Goal: Check status: Check status

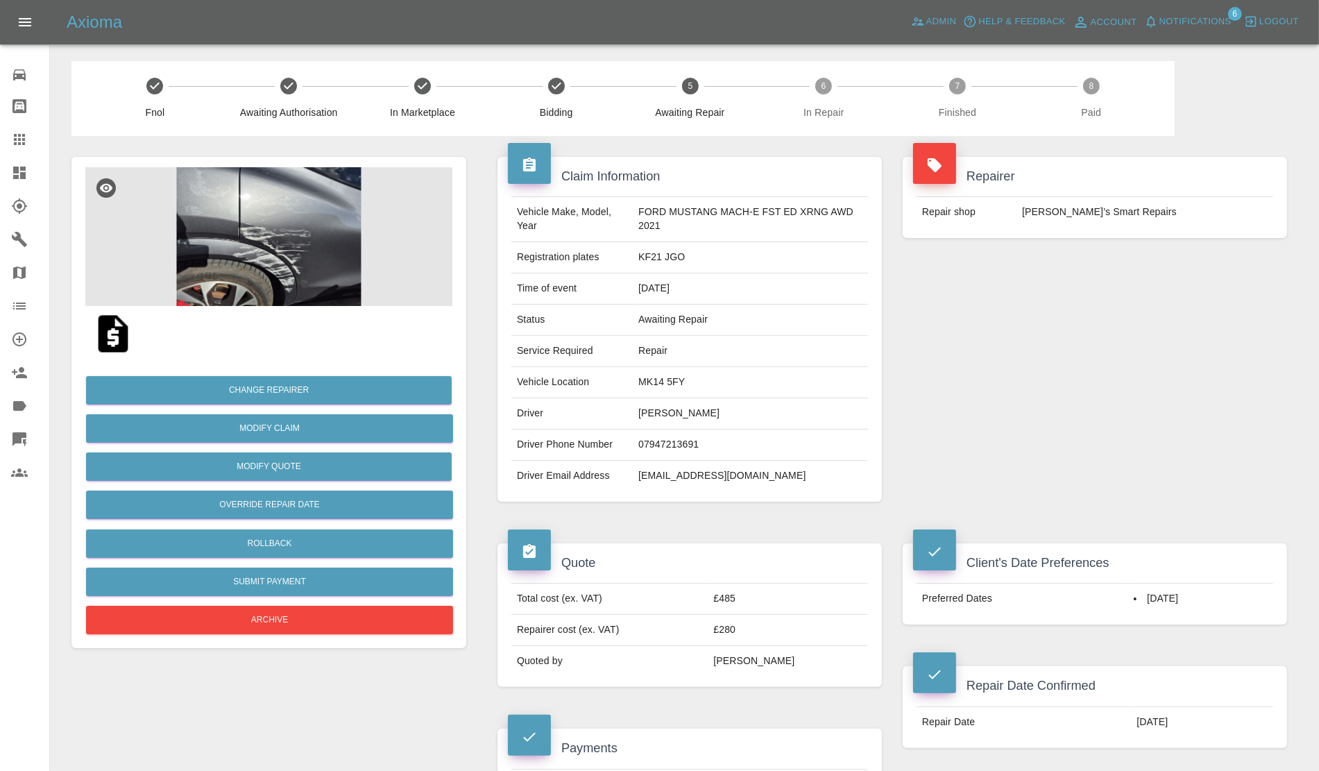
click at [657, 382] on td "MK14 5FY" at bounding box center [750, 382] width 235 height 31
copy td "MK14 5FY"
click at [307, 257] on img at bounding box center [268, 236] width 367 height 139
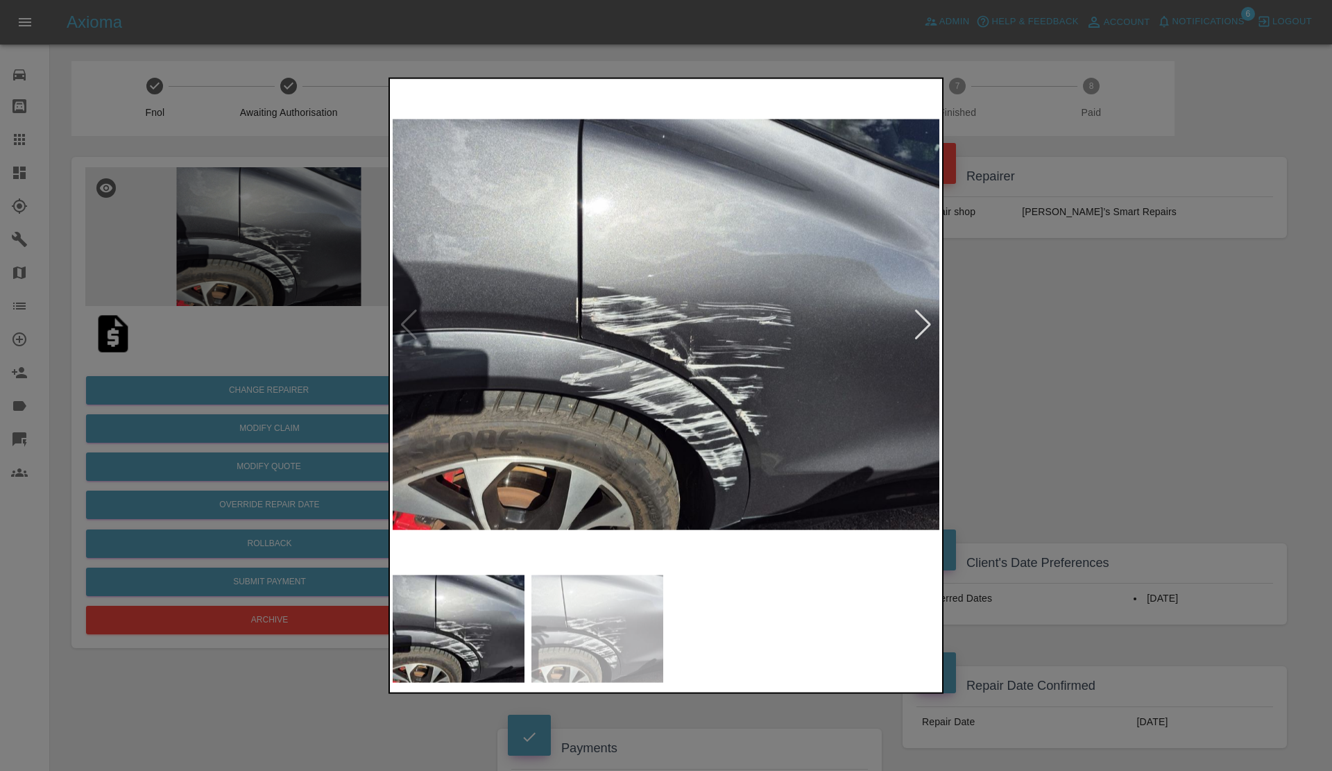
click at [921, 320] on div at bounding box center [923, 324] width 19 height 31
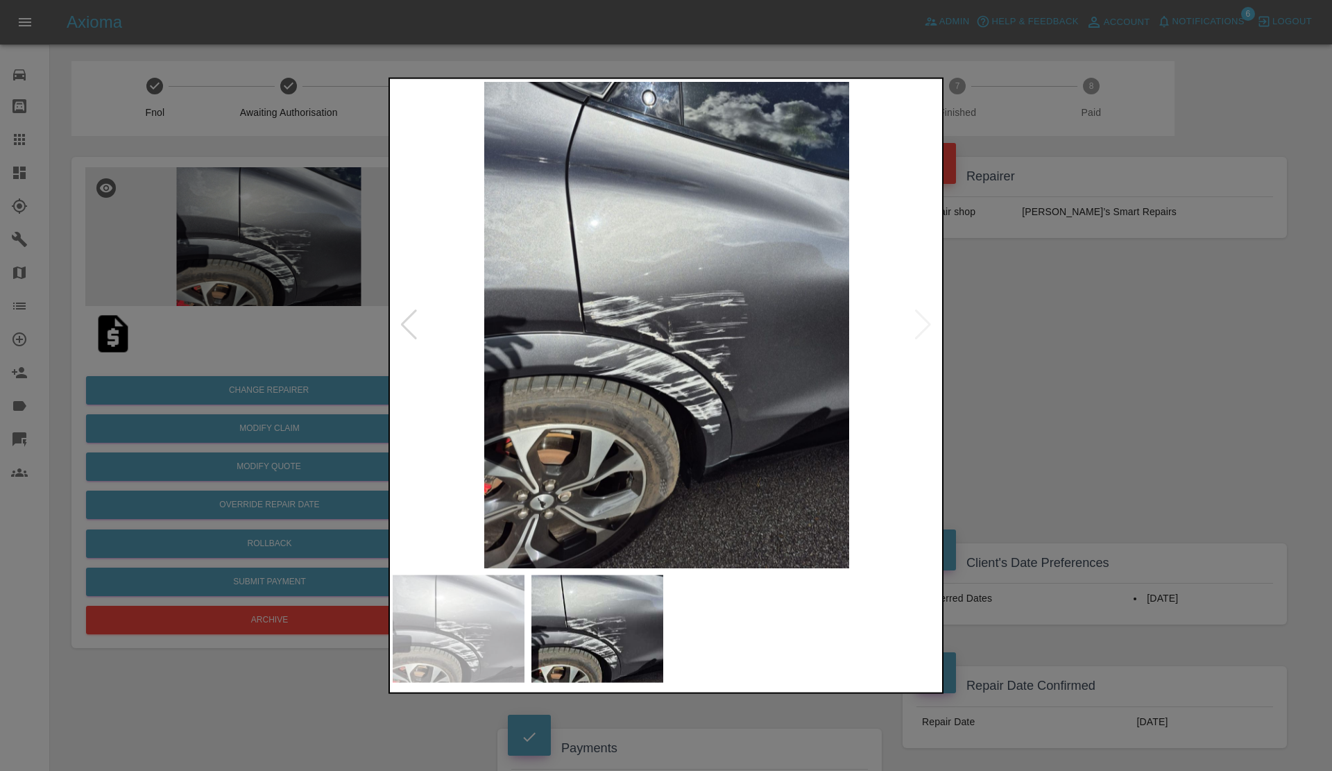
click at [921, 320] on img at bounding box center [667, 324] width 548 height 486
click at [754, 341] on img at bounding box center [667, 324] width 548 height 486
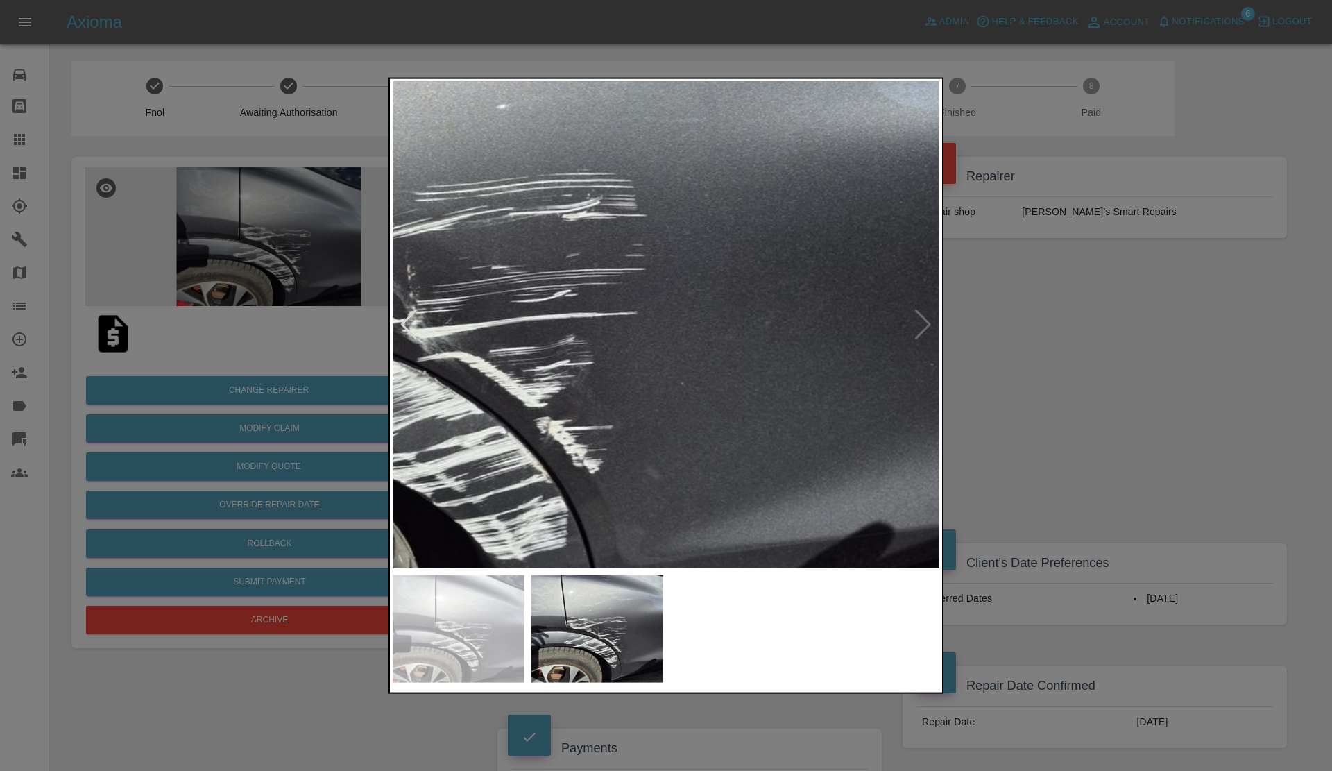
click at [754, 341] on img at bounding box center [402, 276] width 1644 height 1460
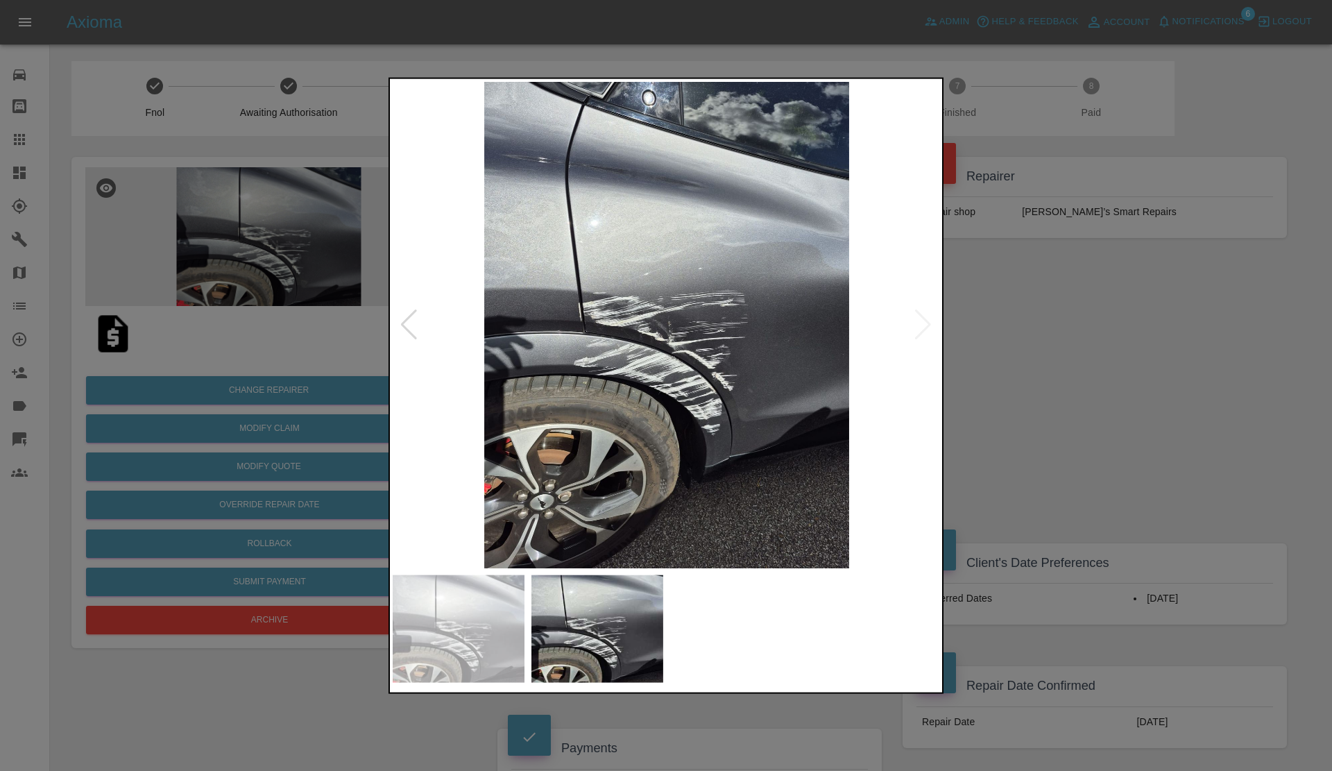
click at [604, 324] on img at bounding box center [667, 324] width 548 height 486
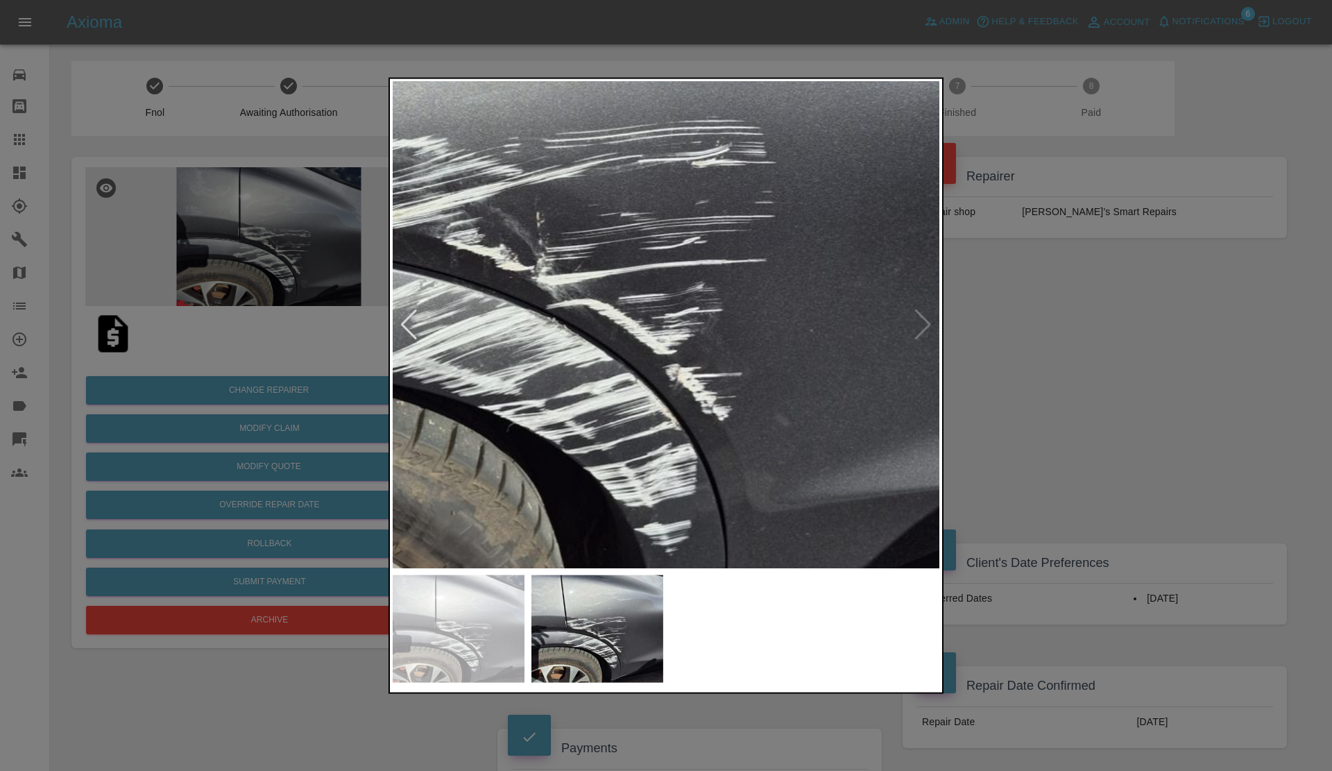
click at [470, 254] on img at bounding box center [531, 223] width 1644 height 1460
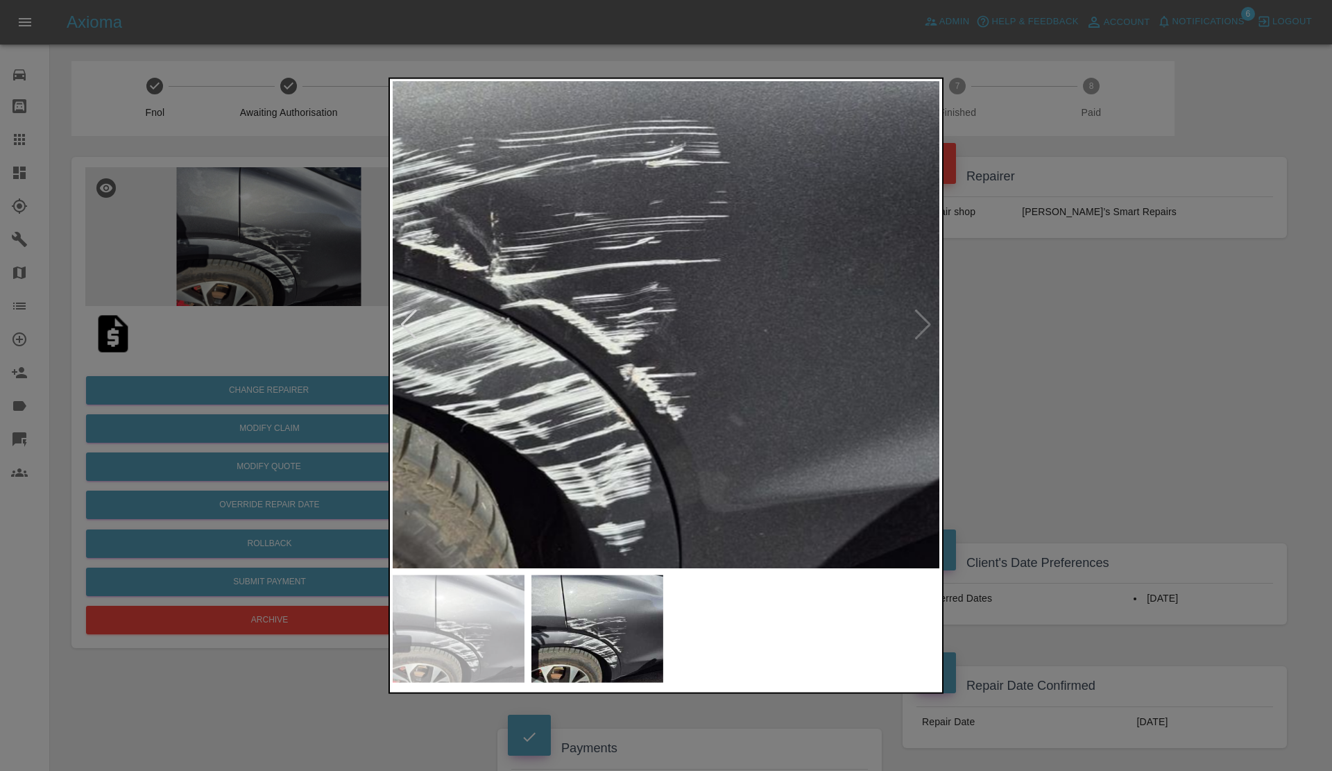
click at [547, 274] on img at bounding box center [485, 223] width 1644 height 1460
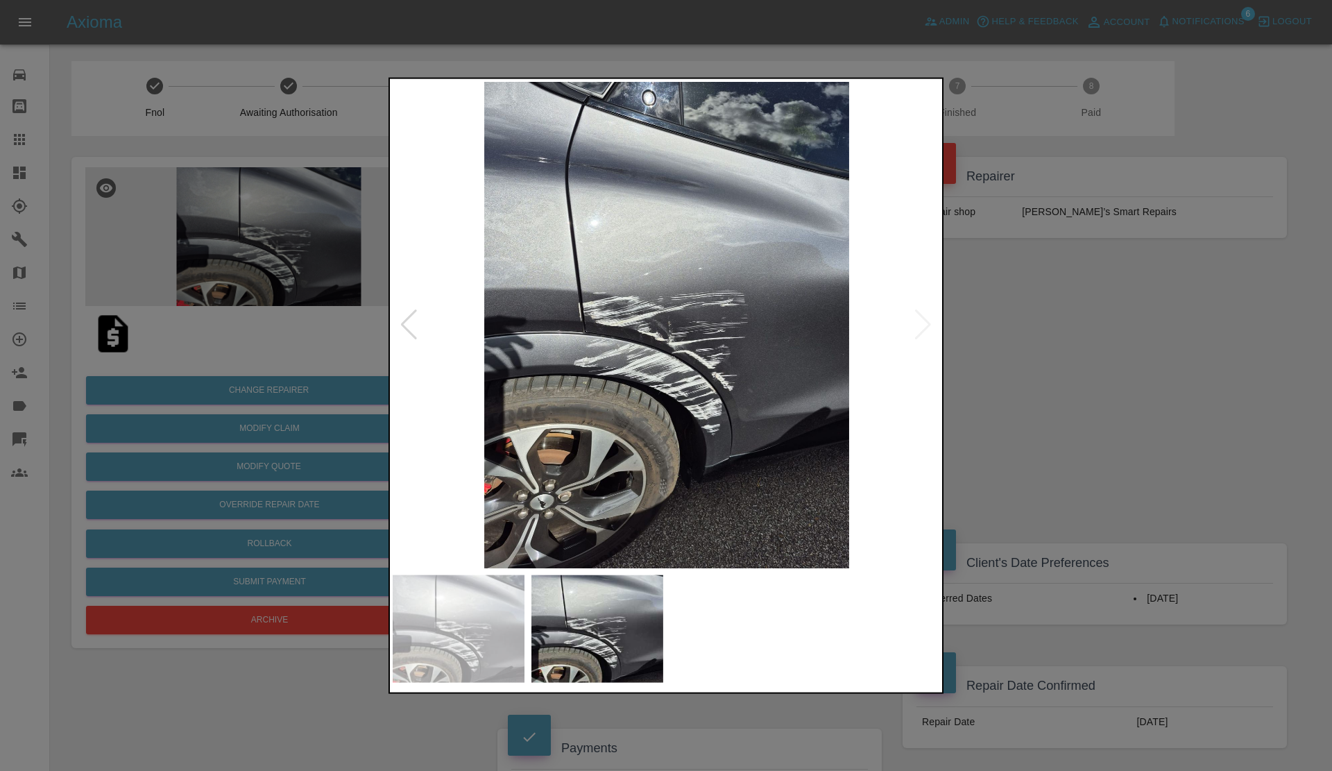
click at [1264, 349] on div at bounding box center [666, 385] width 1332 height 771
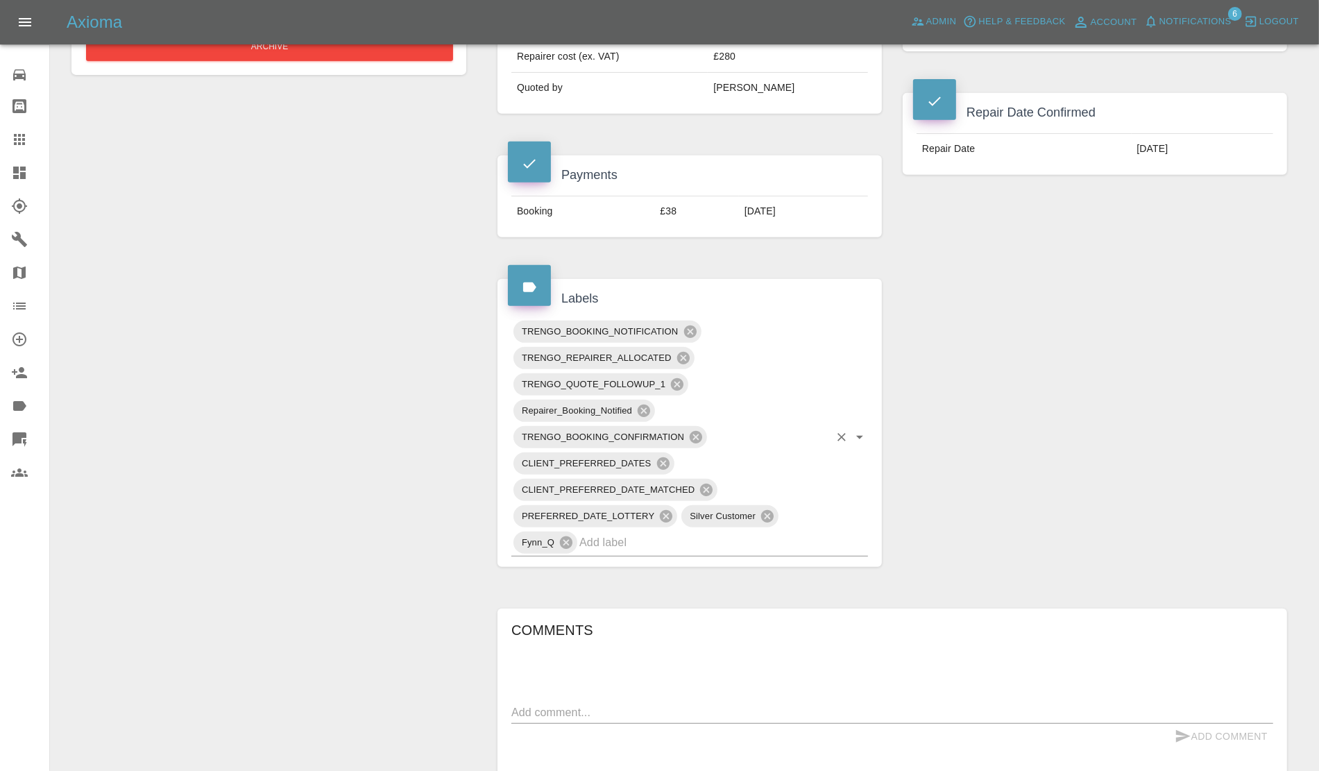
scroll to position [607, 0]
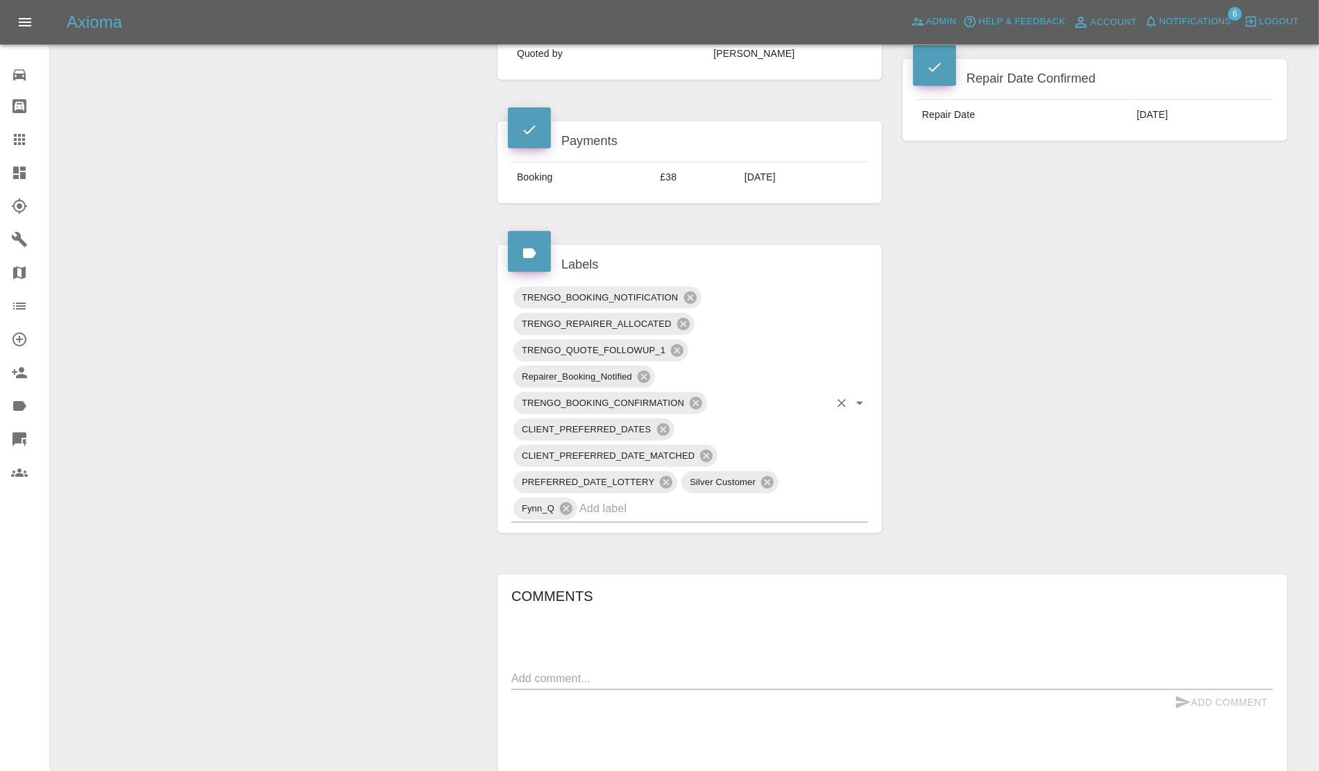
click at [656, 515] on input "text" at bounding box center [704, 508] width 250 height 22
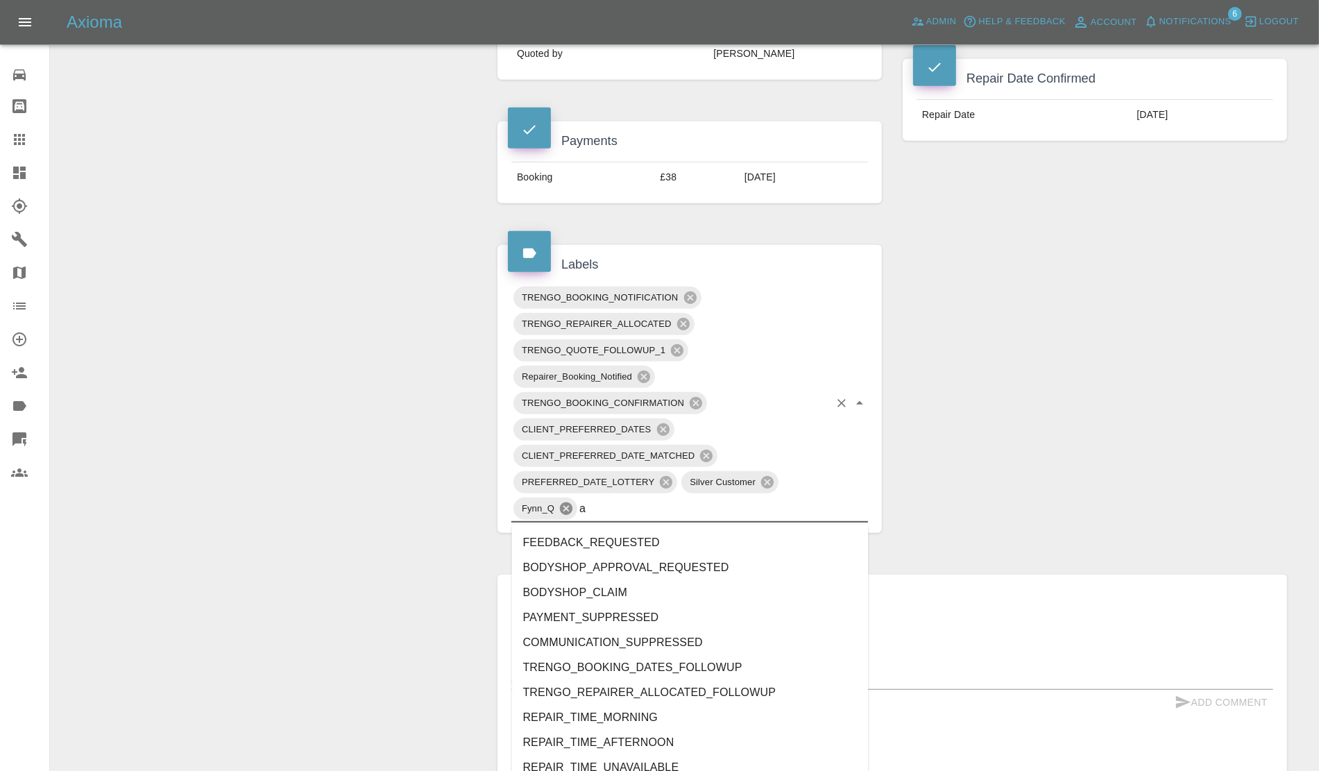
type input "au"
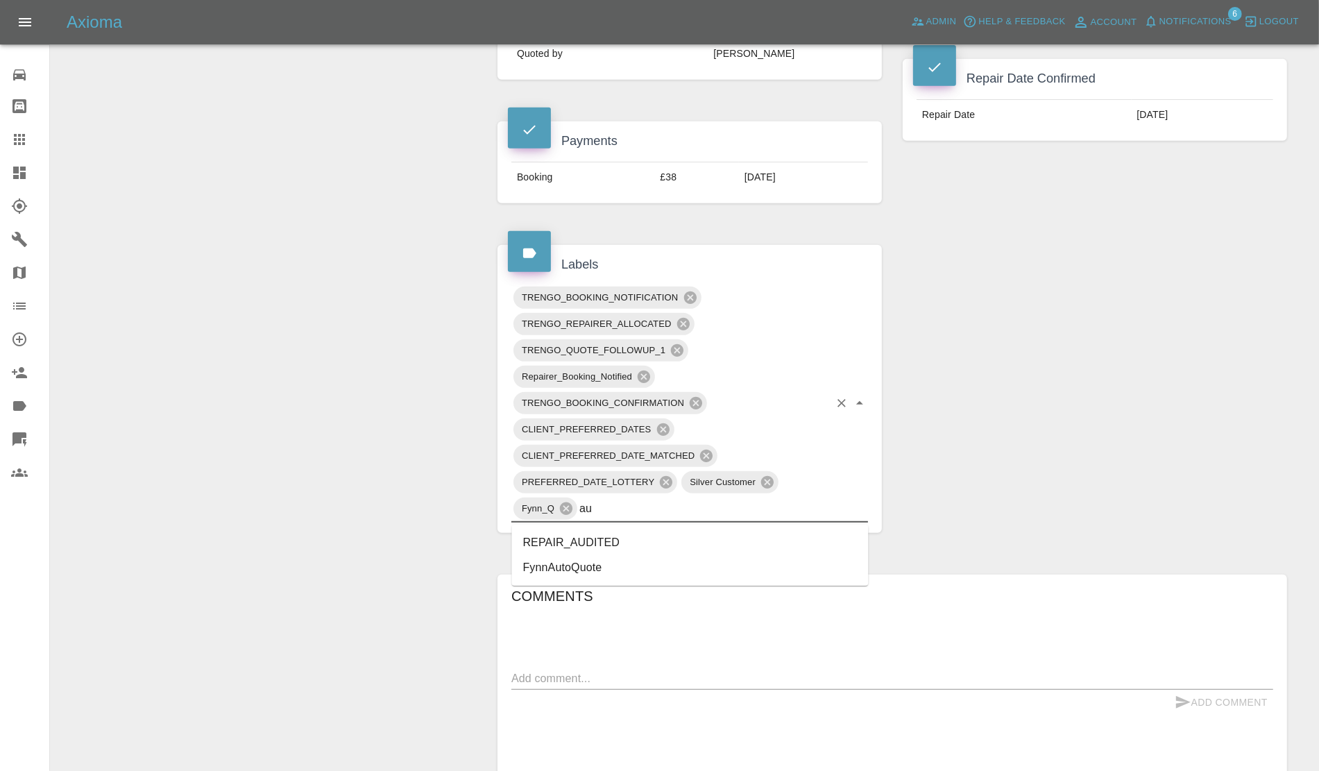
click at [552, 536] on li "REPAIR_AUDITED" at bounding box center [690, 542] width 357 height 25
